Goal: Check status

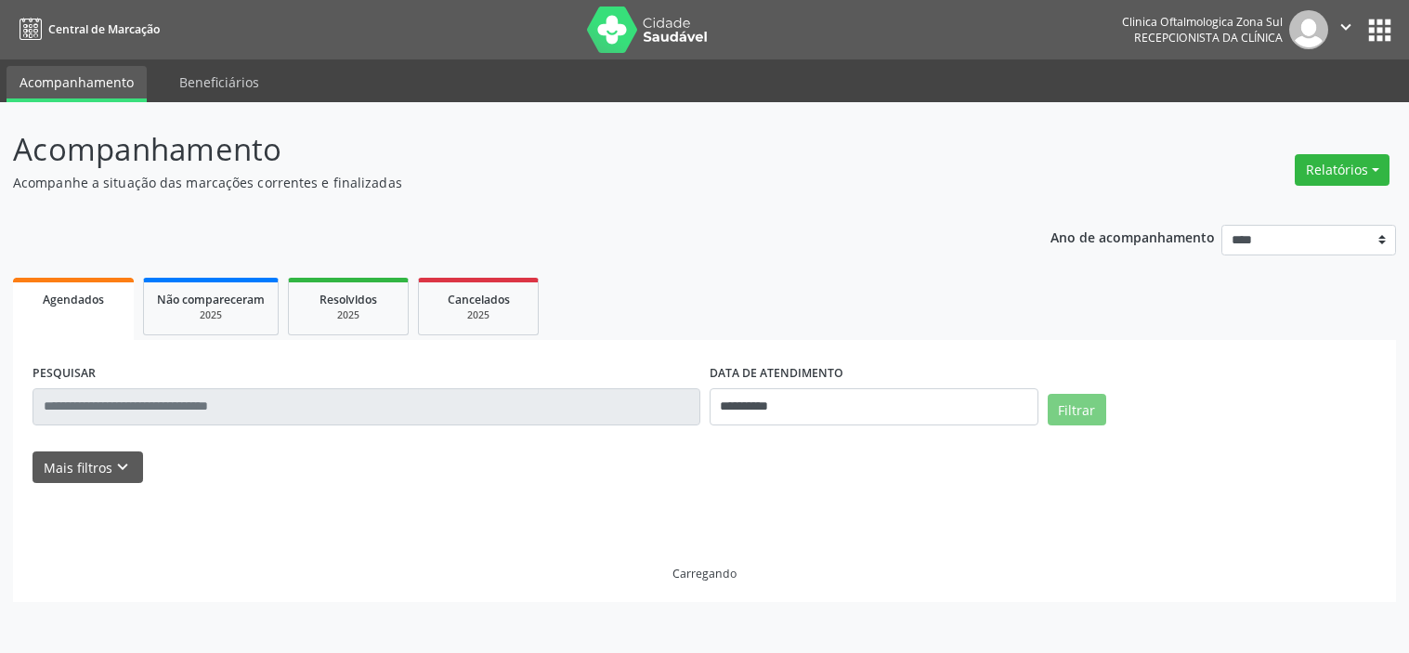
select select "*"
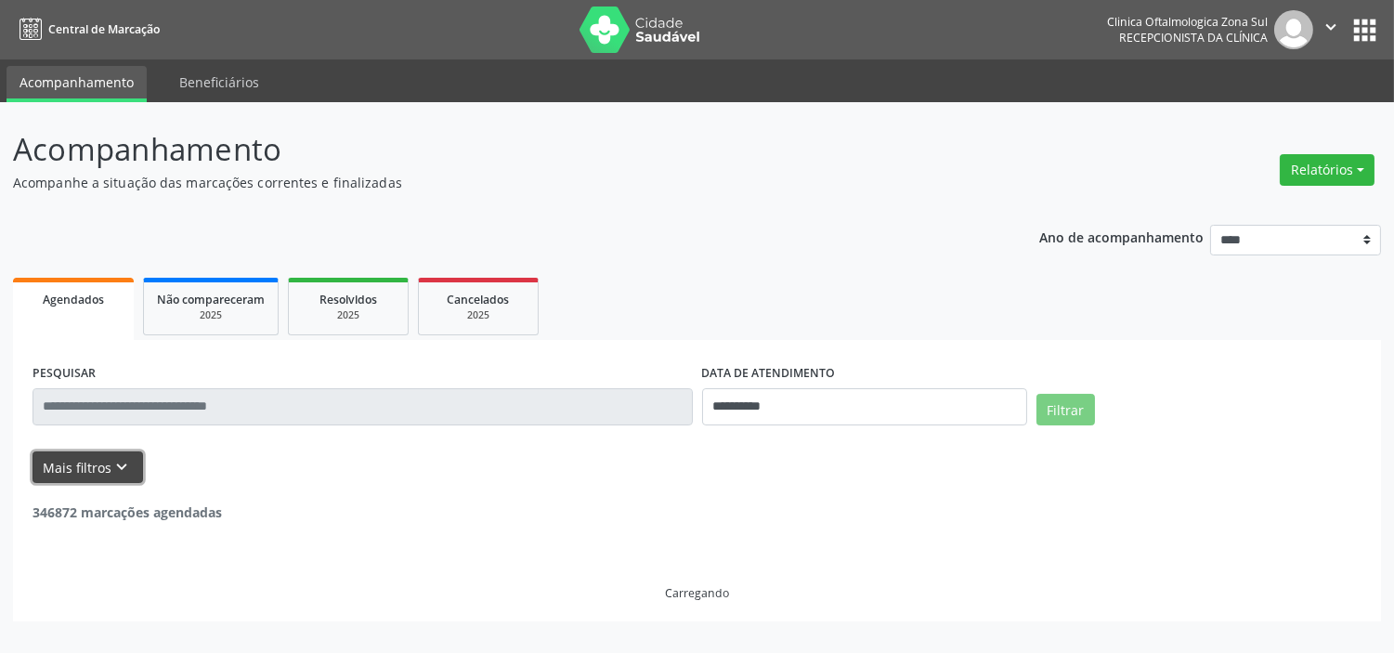
click at [115, 476] on icon "keyboard_arrow_down" at bounding box center [122, 467] width 20 height 20
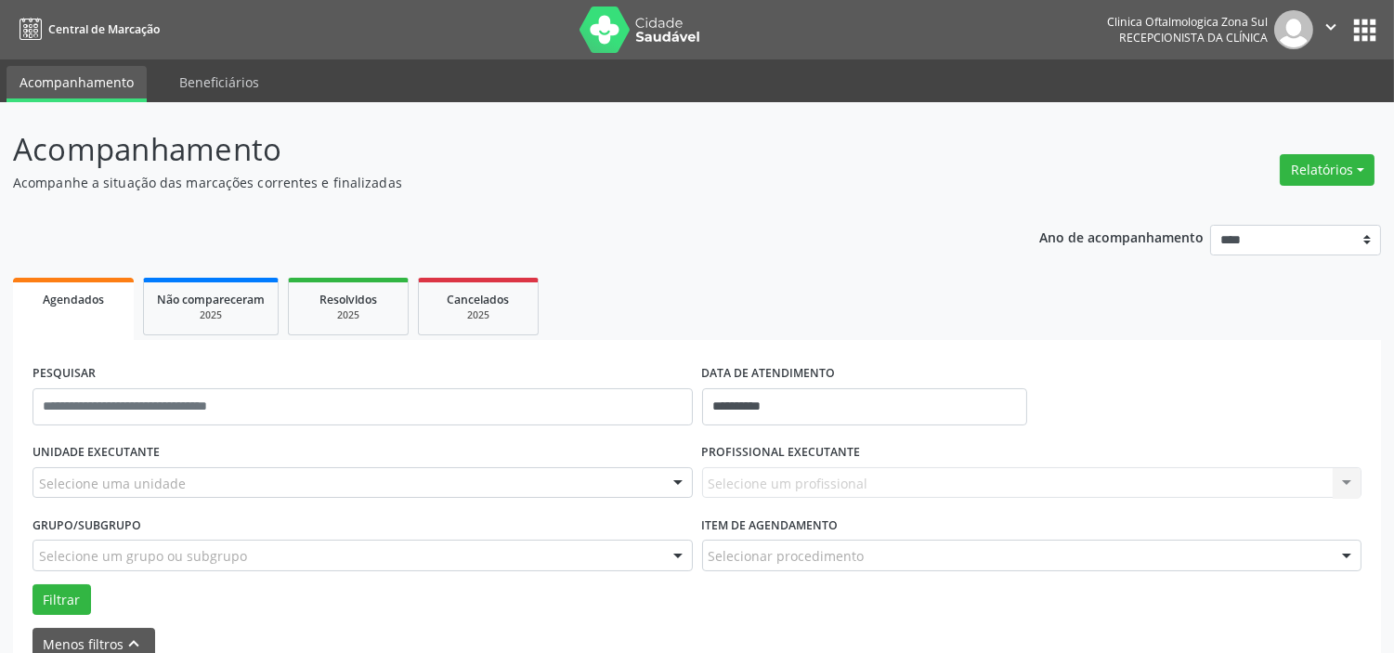
click at [195, 475] on div "Selecione uma unidade" at bounding box center [363, 483] width 660 height 32
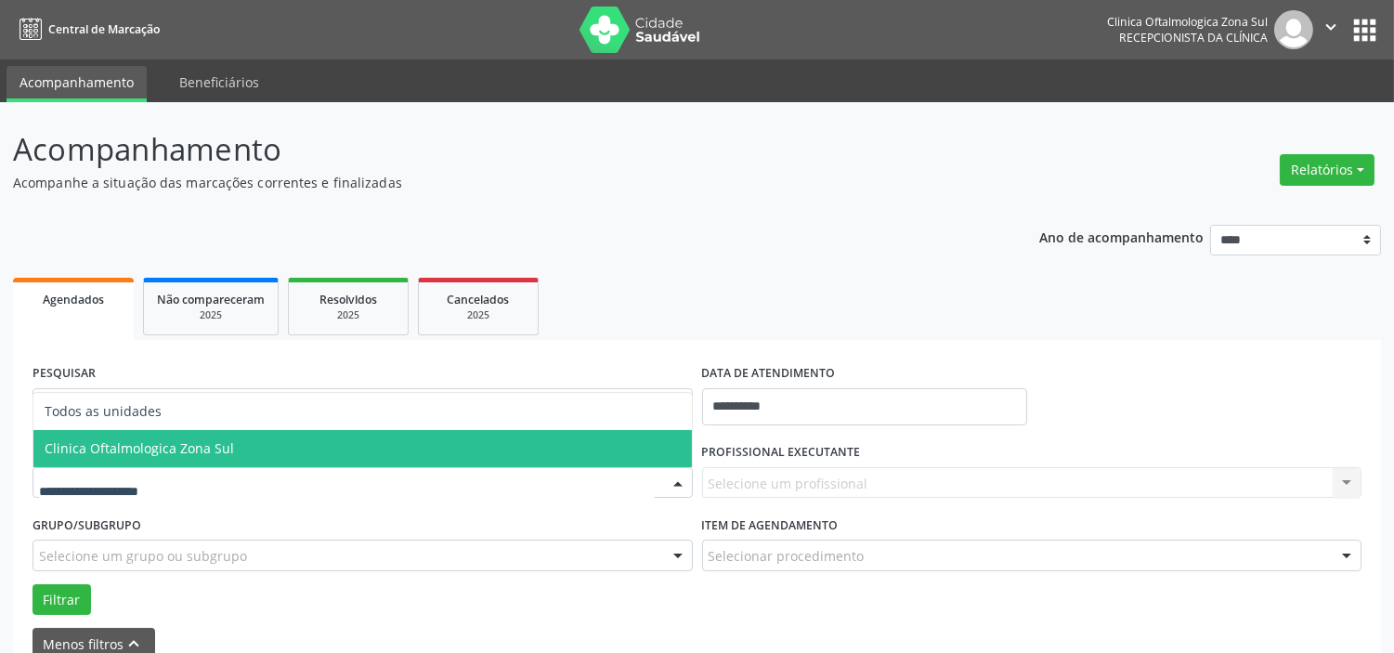
click at [214, 449] on span "Clinica Oftalmologica Zona Sul" at bounding box center [139, 448] width 189 height 18
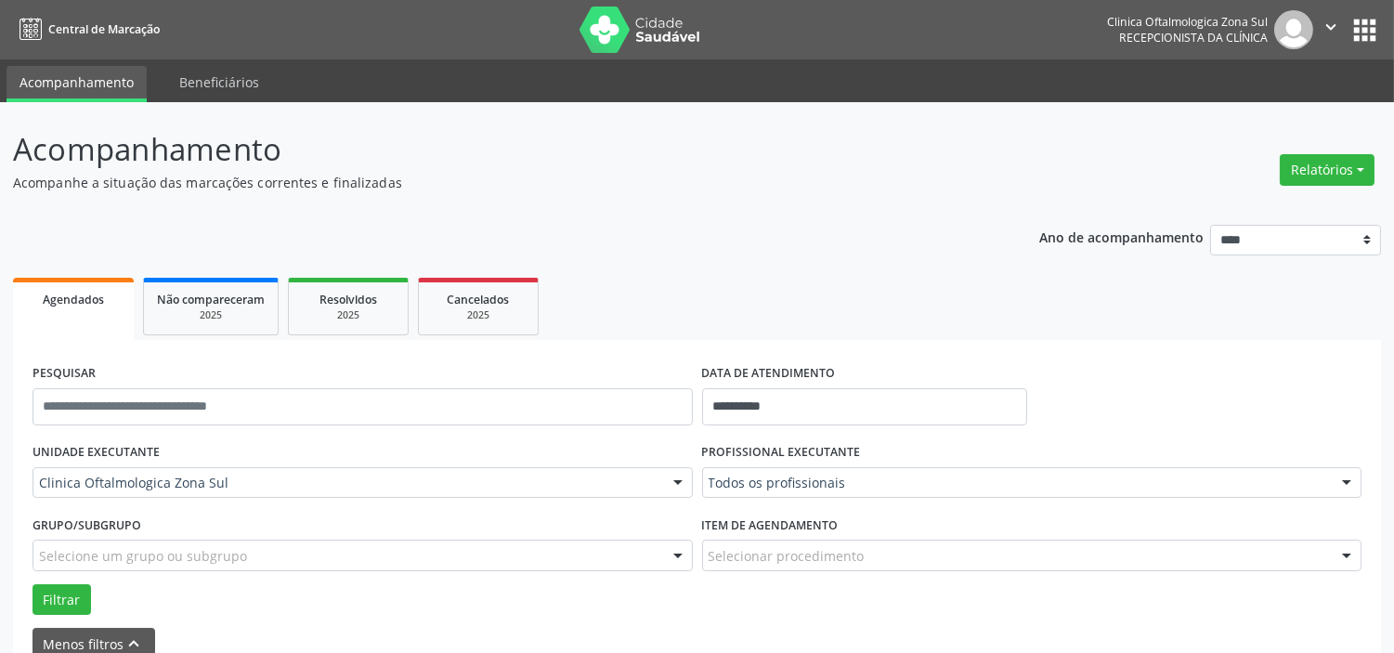
click at [253, 551] on div "Selecione um grupo ou subgrupo" at bounding box center [363, 556] width 660 height 32
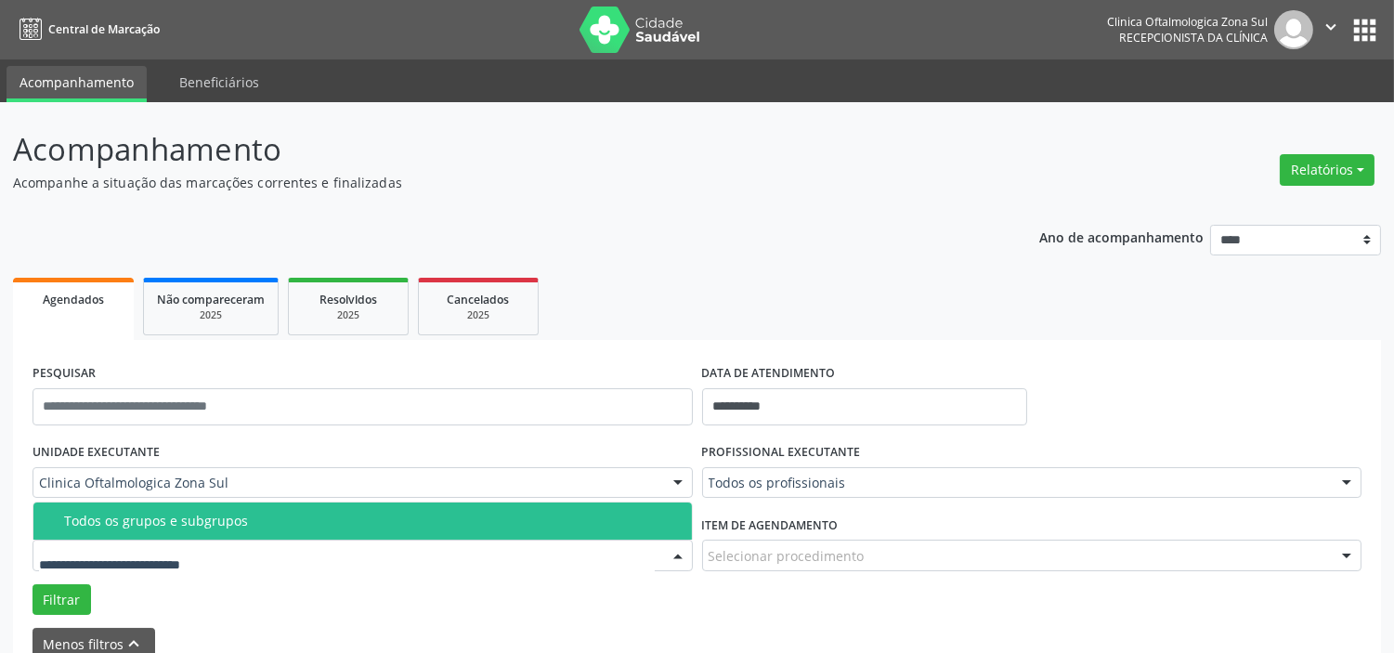
click at [265, 522] on div "Todos os grupos e subgrupos" at bounding box center [372, 521] width 617 height 15
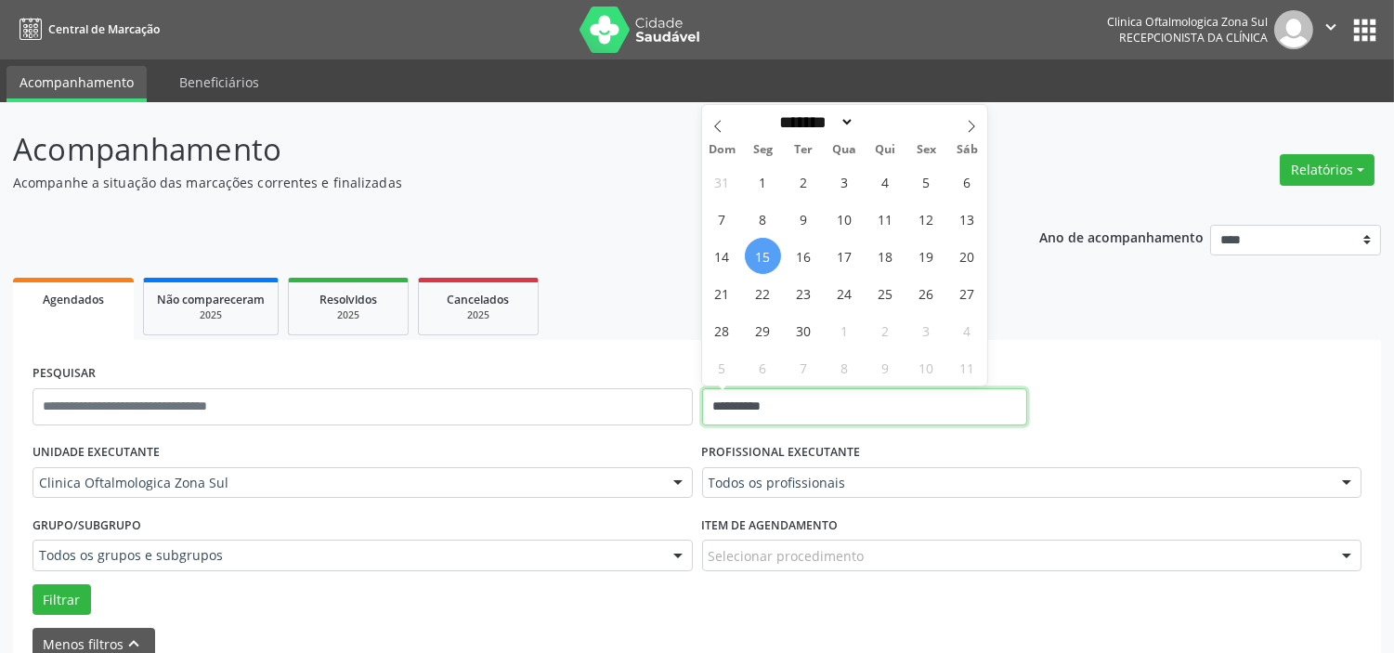
click at [802, 399] on input "**********" at bounding box center [864, 406] width 325 height 37
click at [800, 255] on span "16" at bounding box center [804, 256] width 36 height 36
type input "**********"
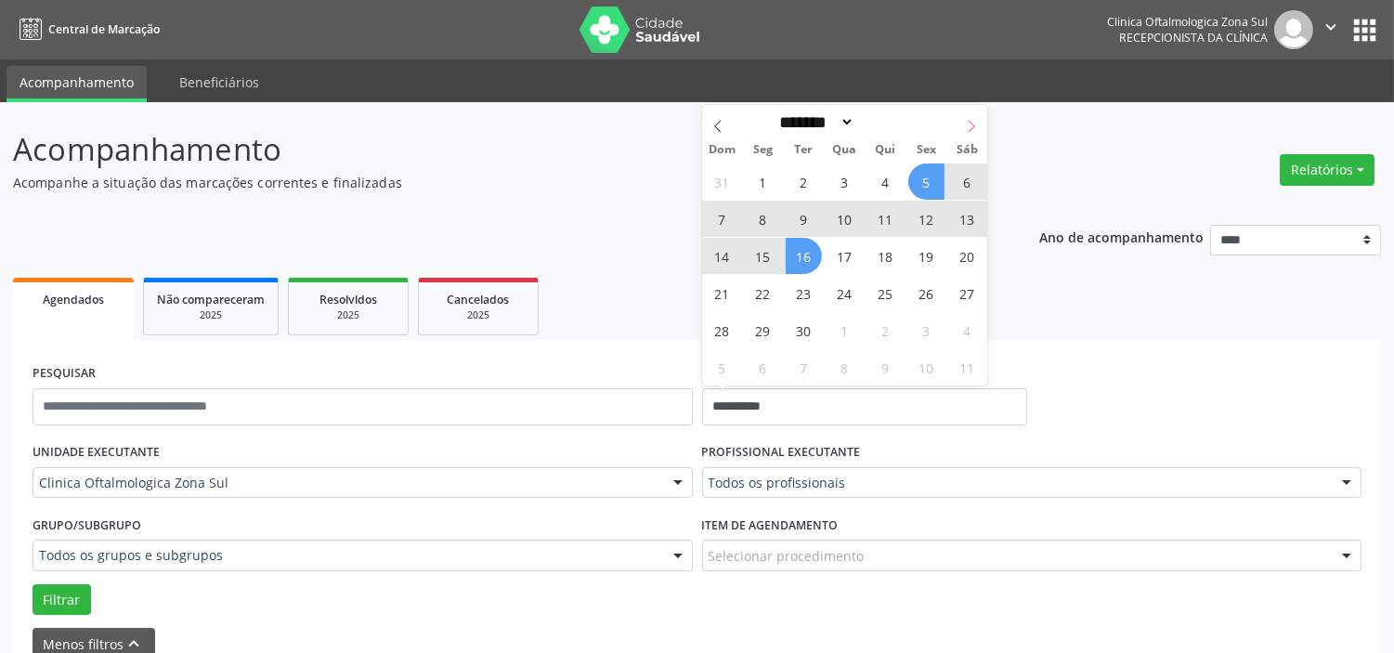
click at [976, 121] on icon at bounding box center [971, 126] width 13 height 13
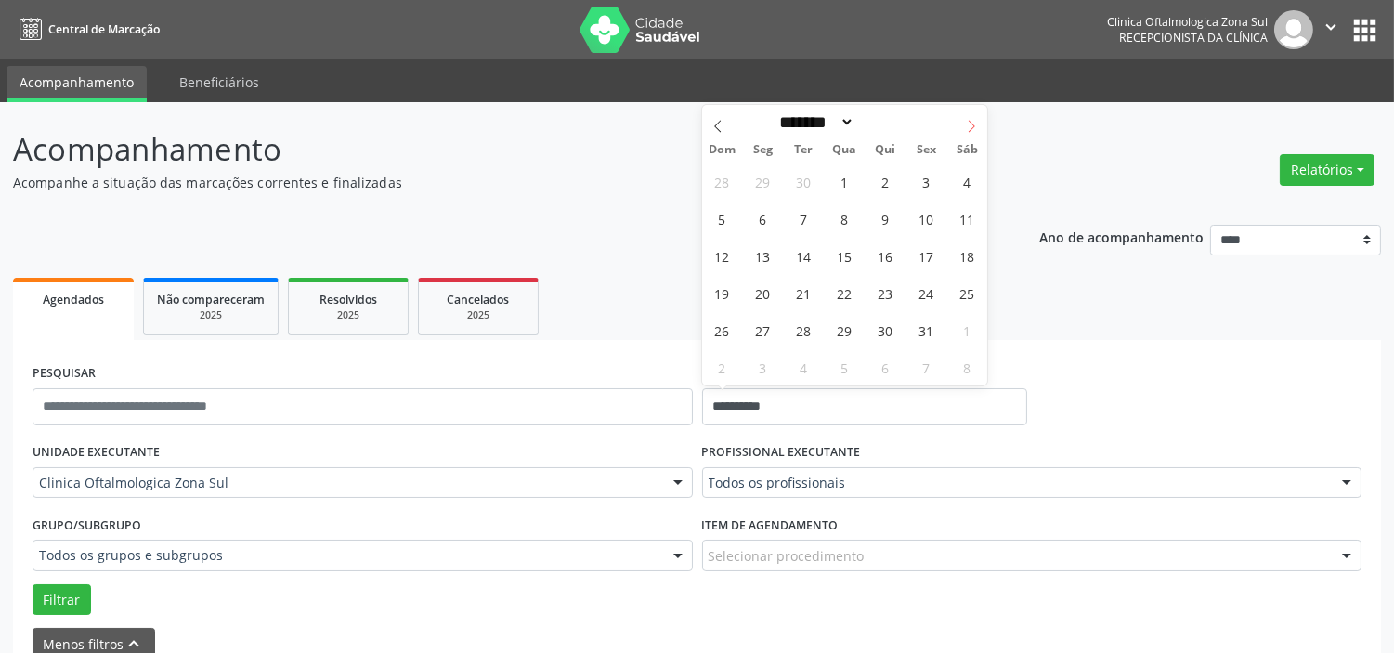
click at [976, 121] on icon at bounding box center [971, 126] width 13 height 13
select select "**"
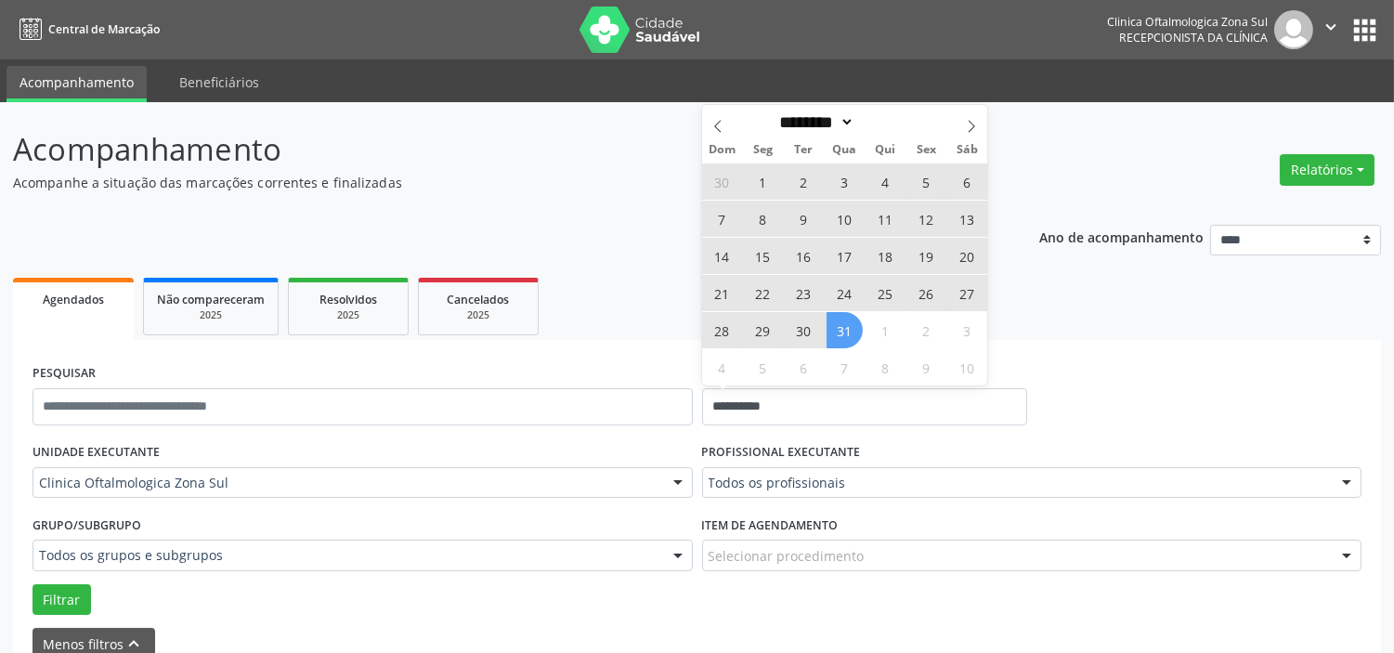
click at [833, 331] on span "31" at bounding box center [844, 330] width 36 height 36
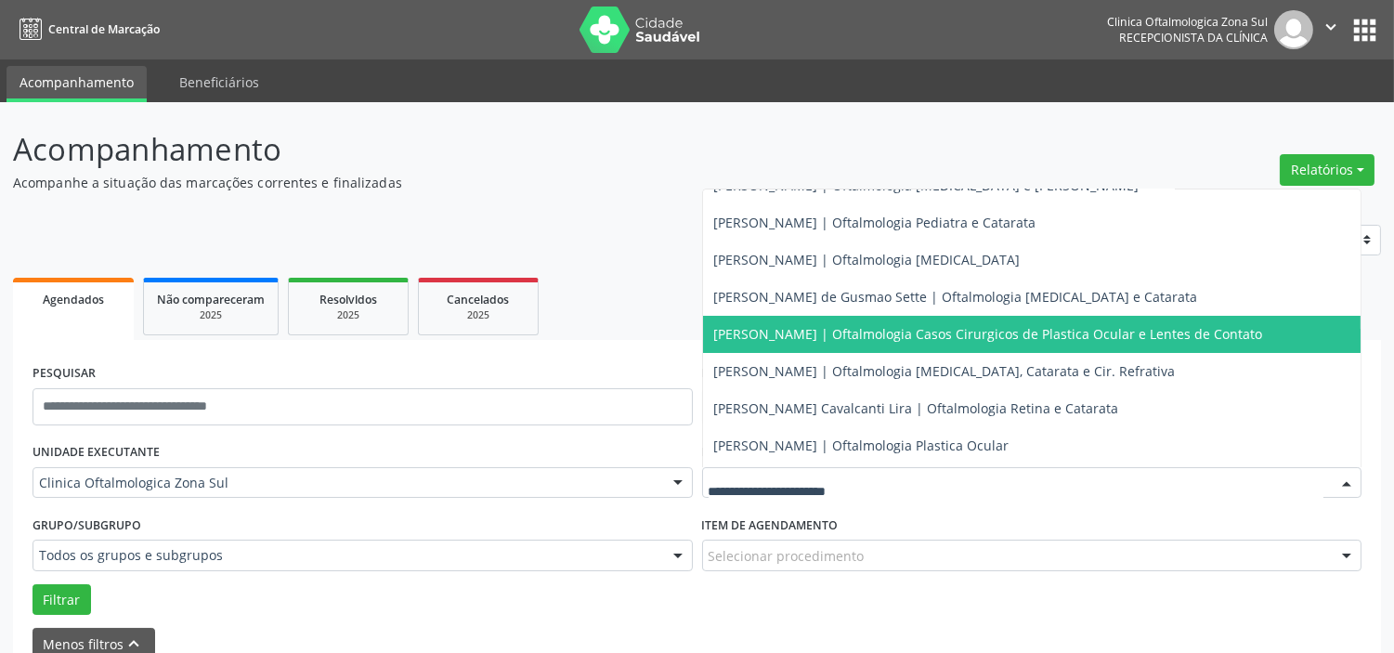
scroll to position [168, 0]
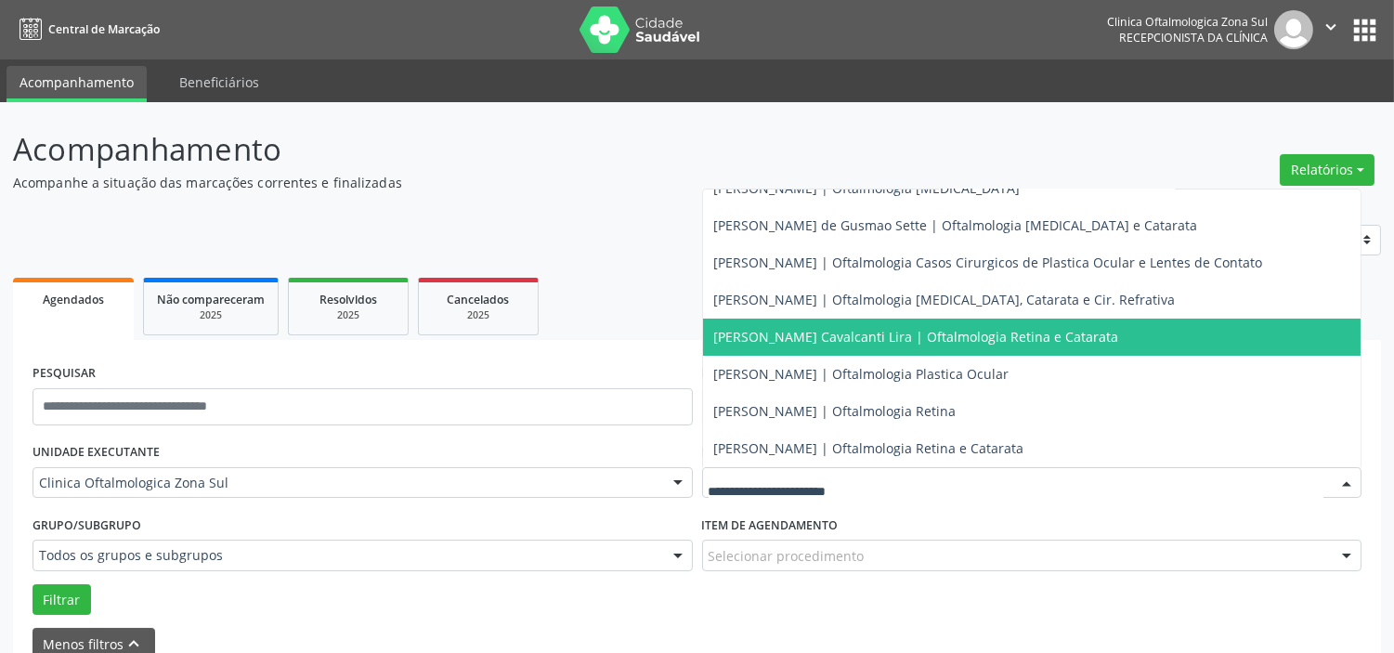
click at [792, 335] on span "[PERSON_NAME] Cavalcanti Lira | Oftalmologia Retina e Catarata" at bounding box center [916, 337] width 405 height 18
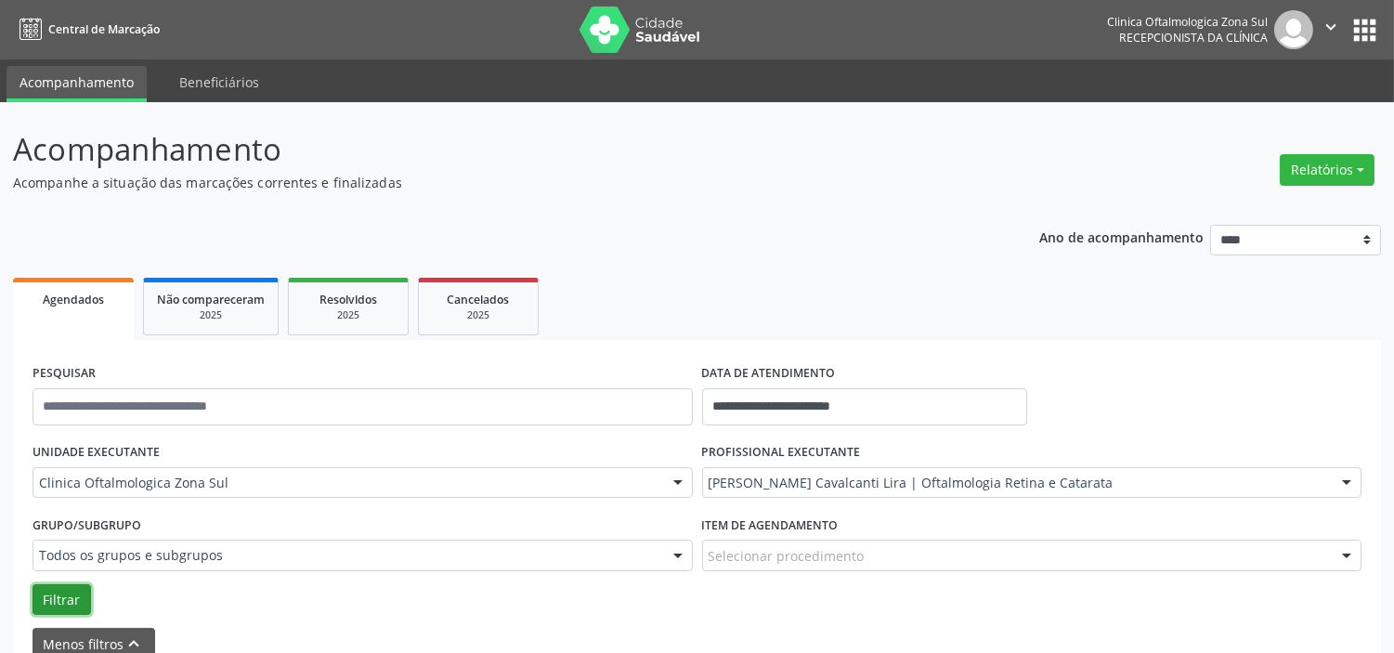
click at [67, 605] on button "Filtrar" at bounding box center [62, 600] width 59 height 32
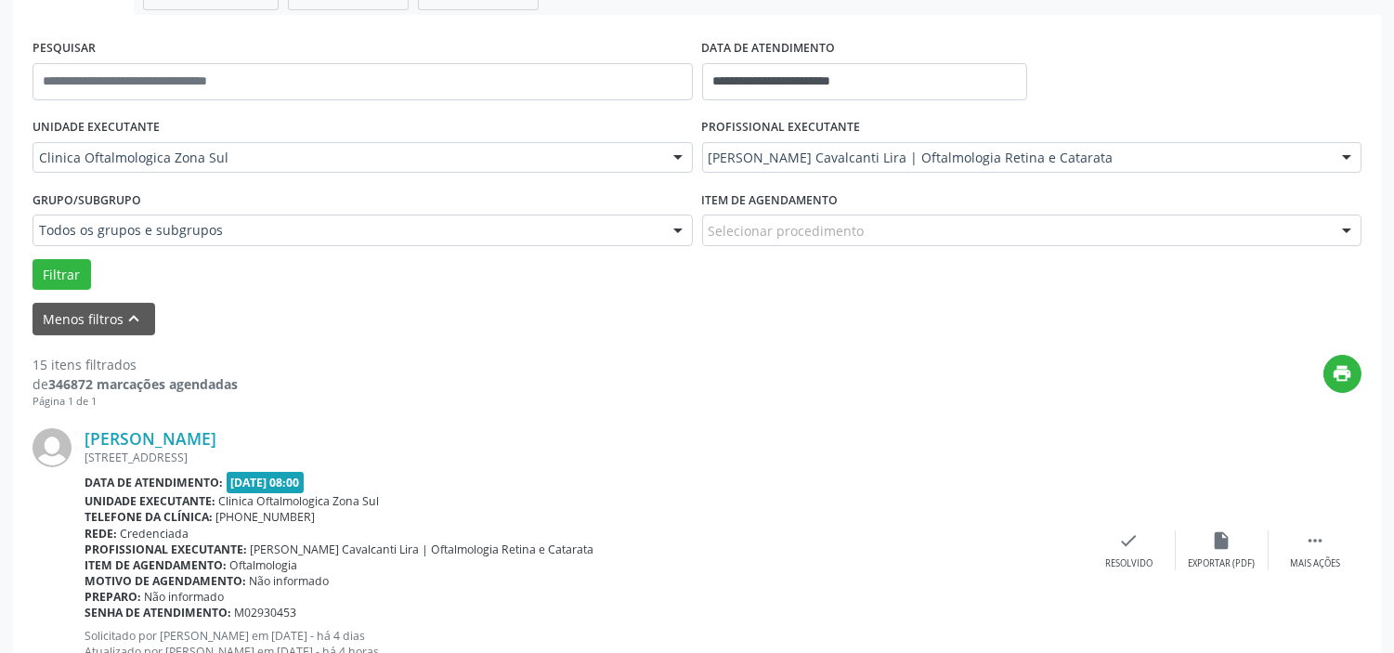
scroll to position [0, 0]
